Goal: Check status

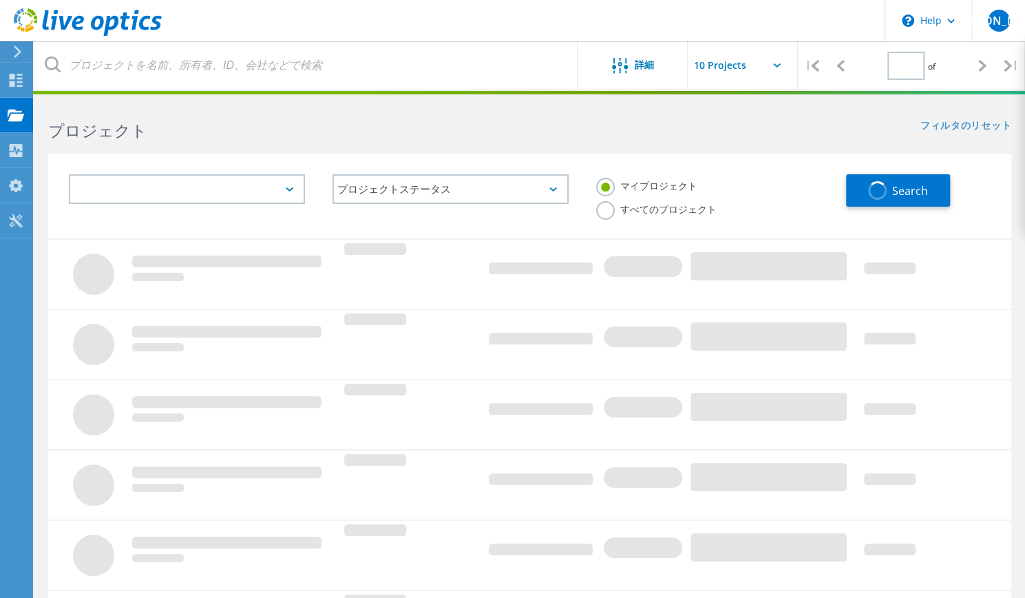
type input "1"
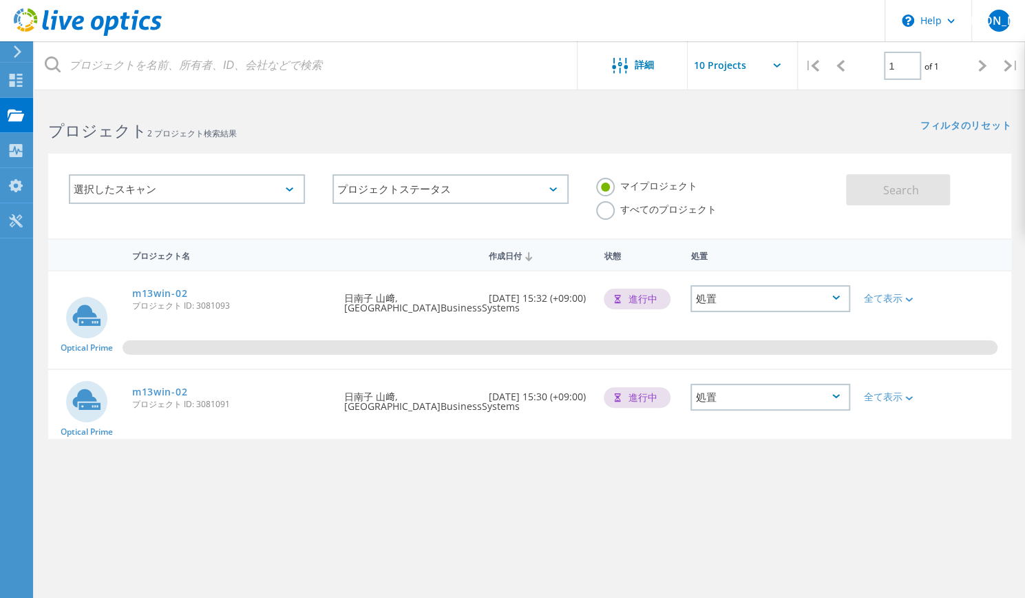
click at [841, 301] on div "処置" at bounding box center [771, 298] width 160 height 27
click at [939, 475] on div "プロジェクト名 作成日付 状態 処置 Optical Prime m13win-02 プロジェクト ID: 3081093 要求者 日南子 山﨑, Japan…" at bounding box center [529, 417] width 963 height 358
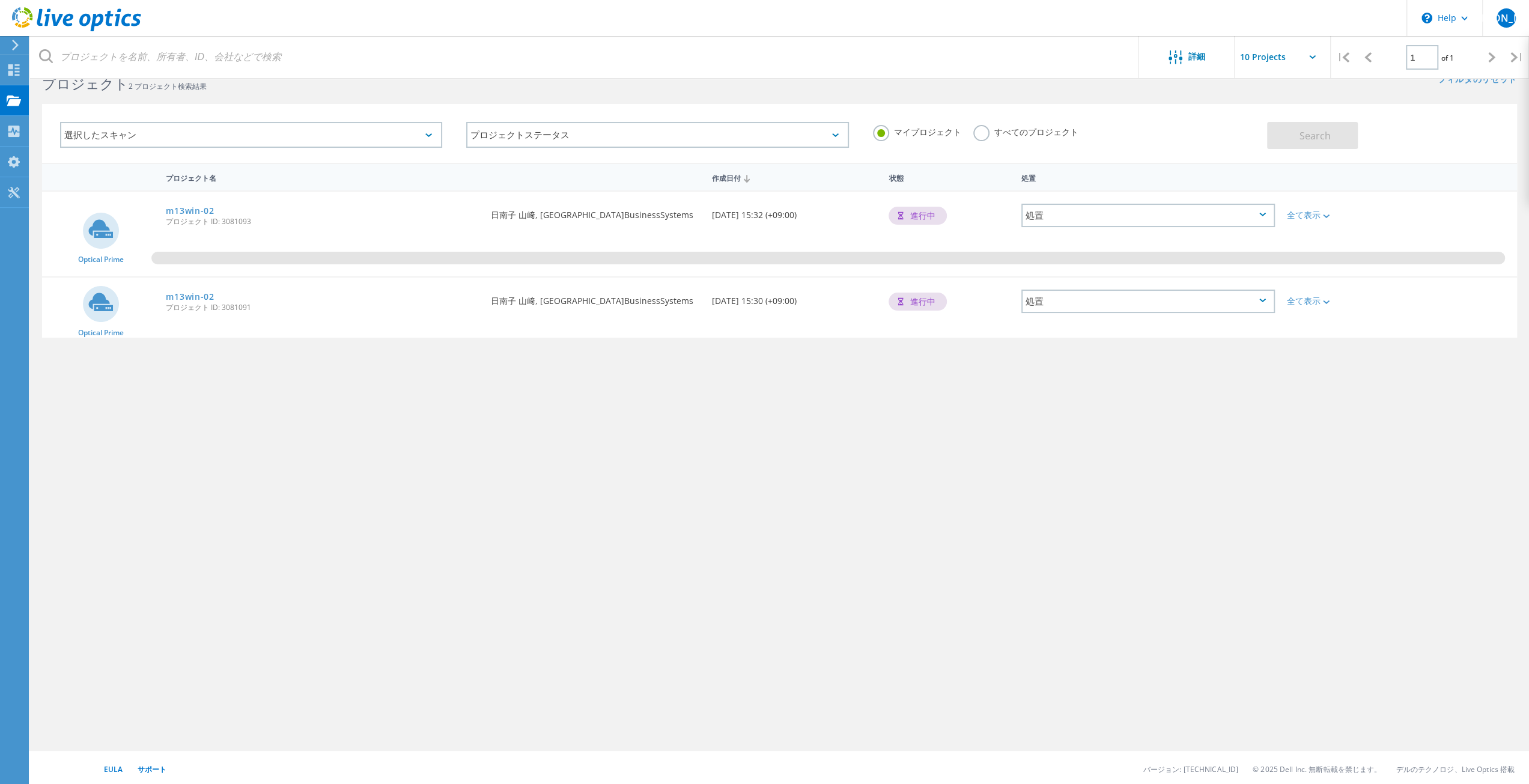
scroll to position [33, 0]
click at [903, 214] on div "全て表示" at bounding box center [1339, 212] width 106 height 9
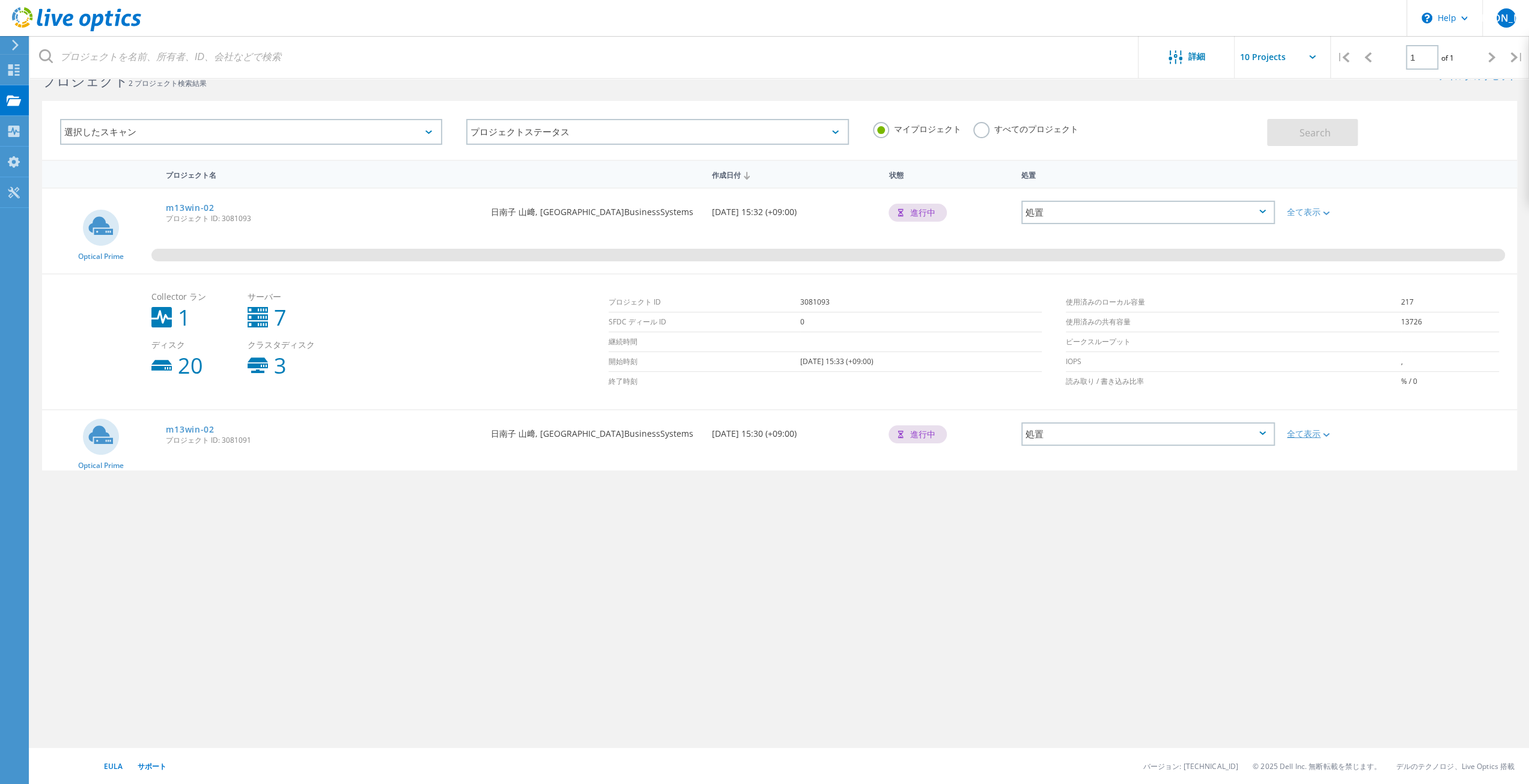
click at [903, 429] on div "全て表示" at bounding box center [1339, 433] width 106 height 9
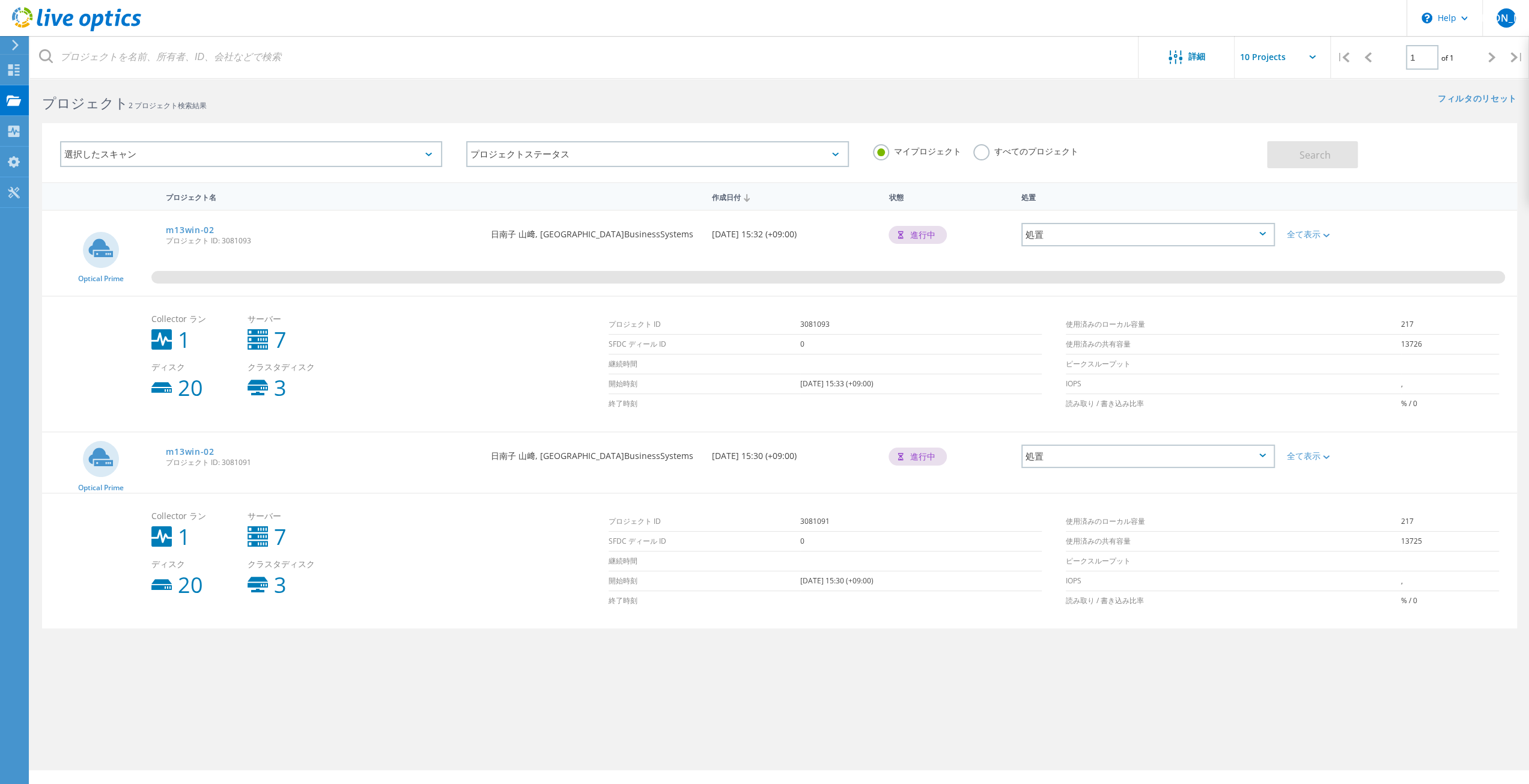
scroll to position [0, 0]
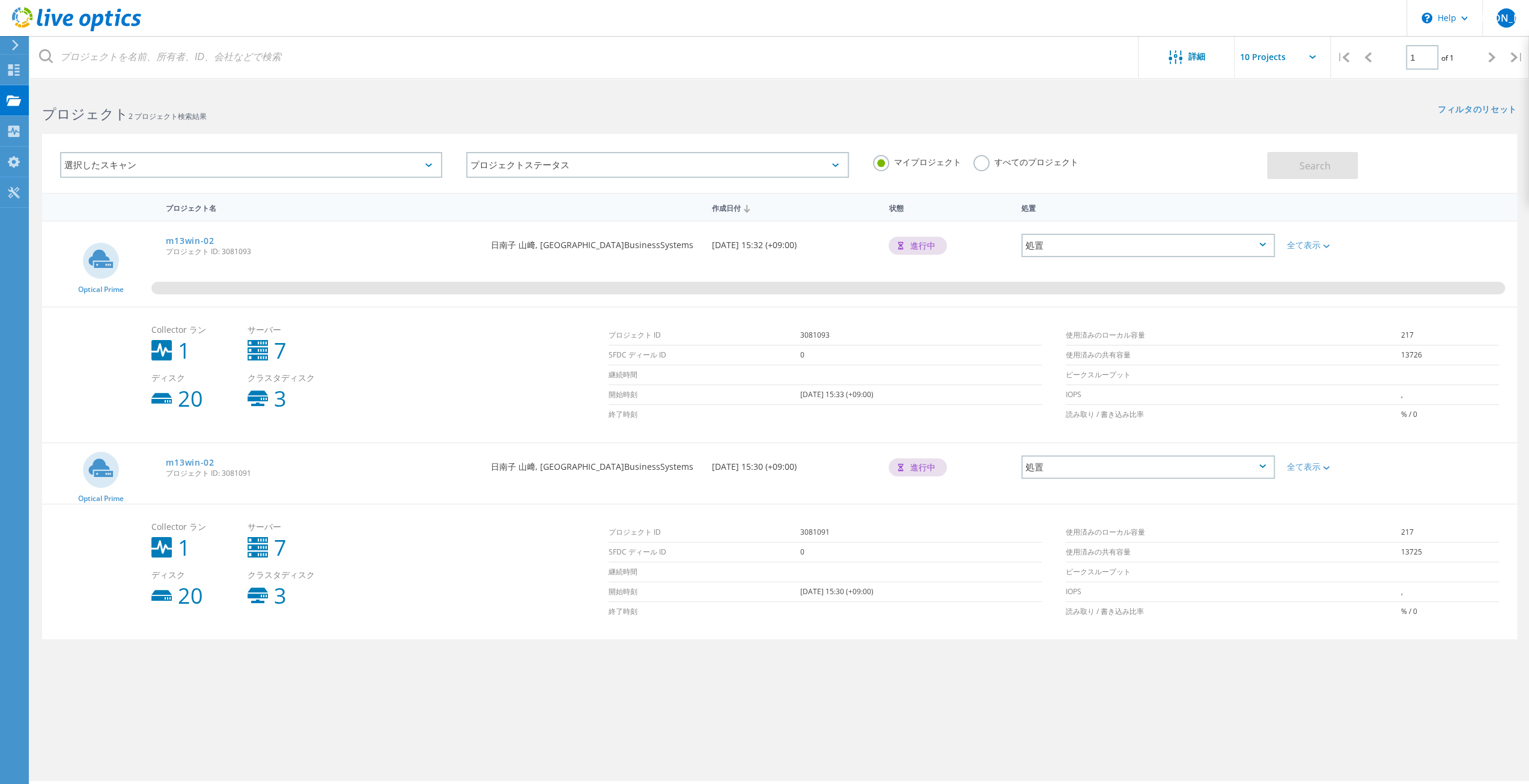
click at [903, 244] on div "処置" at bounding box center [1148, 245] width 254 height 24
click at [903, 275] on div "0%" at bounding box center [779, 263] width 1475 height 85
click at [903, 521] on div "詳細 | 1 of 1 | 電子メールアドレス プロジェクト名 会社 作成日付 プロジェクト ID 所有者名 Search プロジェクト 2 プロジェクト検索…" at bounding box center [779, 433] width 1498 height 693
